Goal: Task Accomplishment & Management: Manage account settings

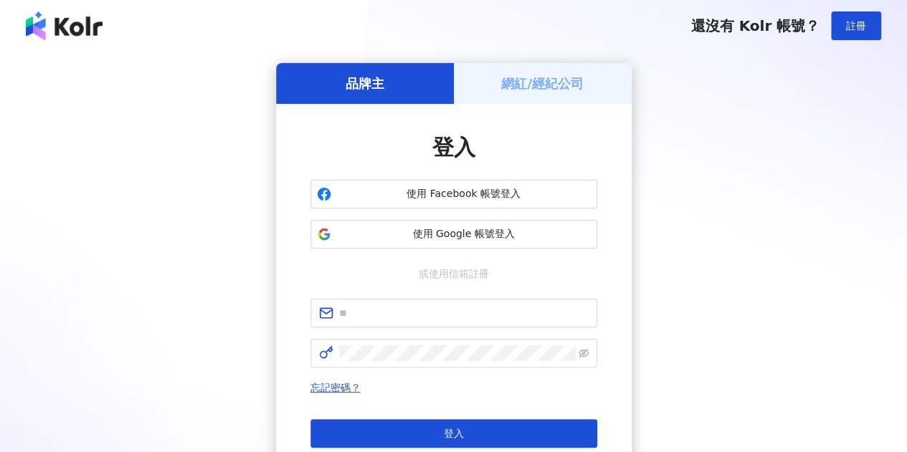
drag, startPoint x: 0, startPoint y: 0, endPoint x: 437, endPoint y: 270, distance: 513.1
click at [418, 323] on span at bounding box center [453, 313] width 287 height 29
click at [514, 81] on h5 "網紅/經紀公司" at bounding box center [542, 84] width 82 height 18
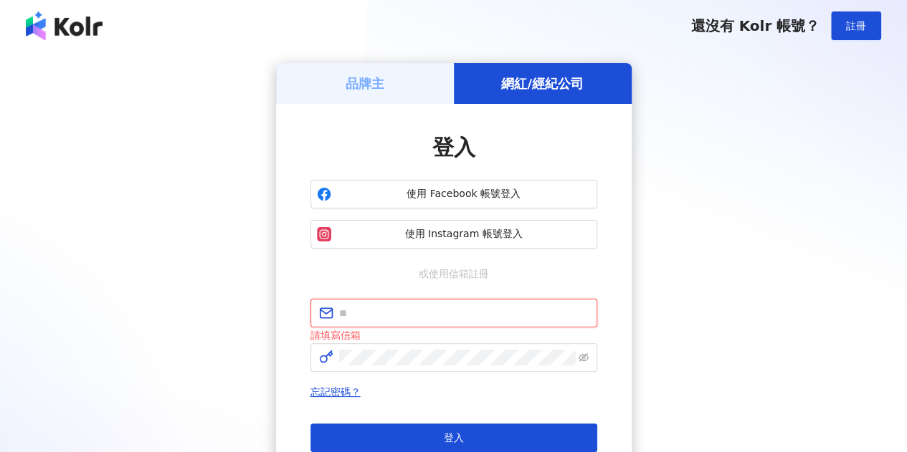
click at [466, 311] on input "text" at bounding box center [463, 313] width 249 height 16
type input "**********"
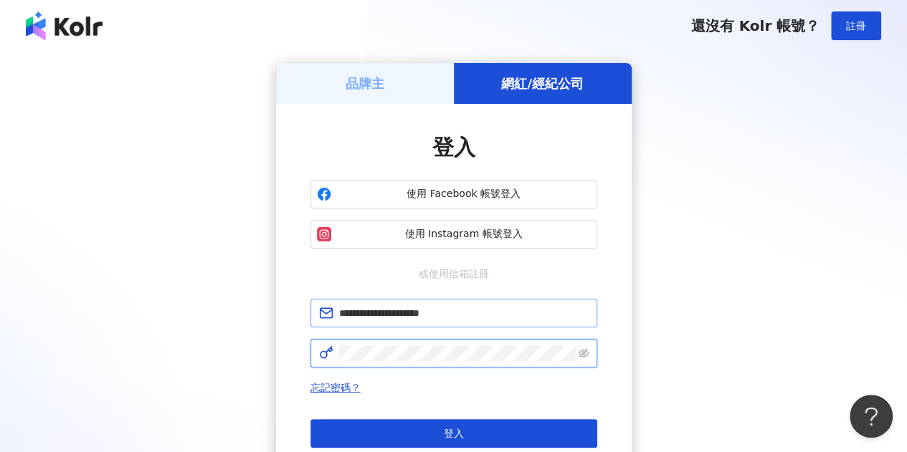
click button "登入" at bounding box center [453, 433] width 287 height 29
